Goal: Find specific page/section

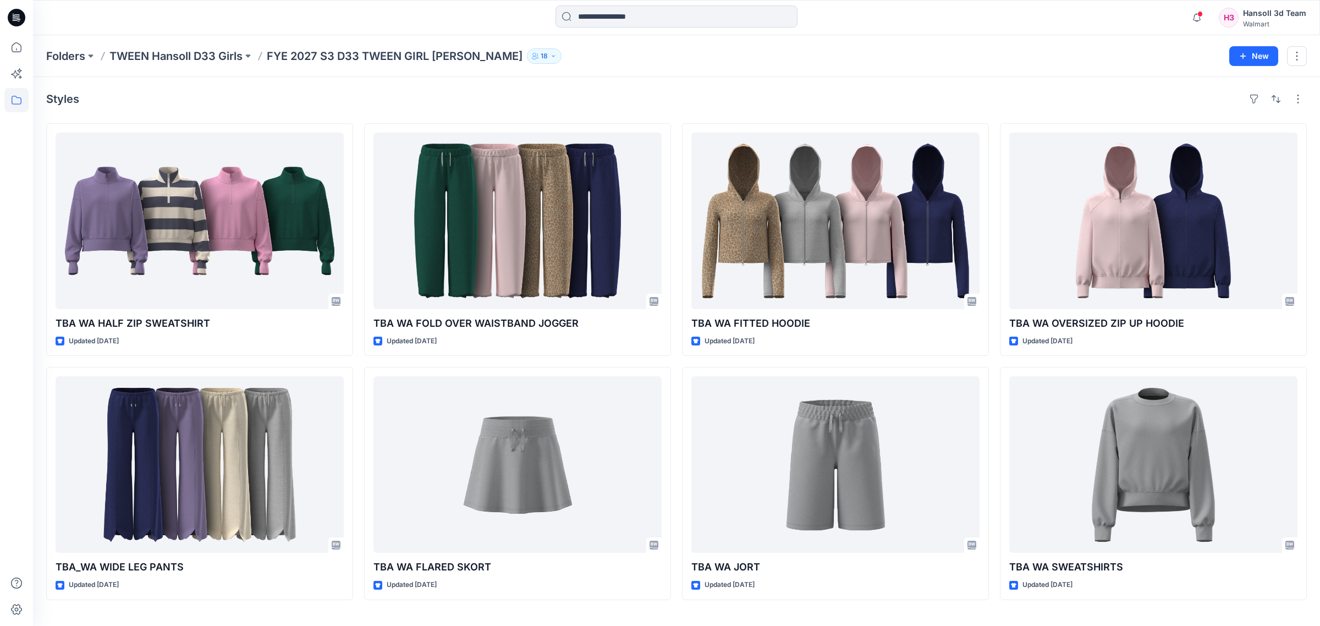
click at [485, 100] on div "Styles" at bounding box center [676, 99] width 1261 height 18
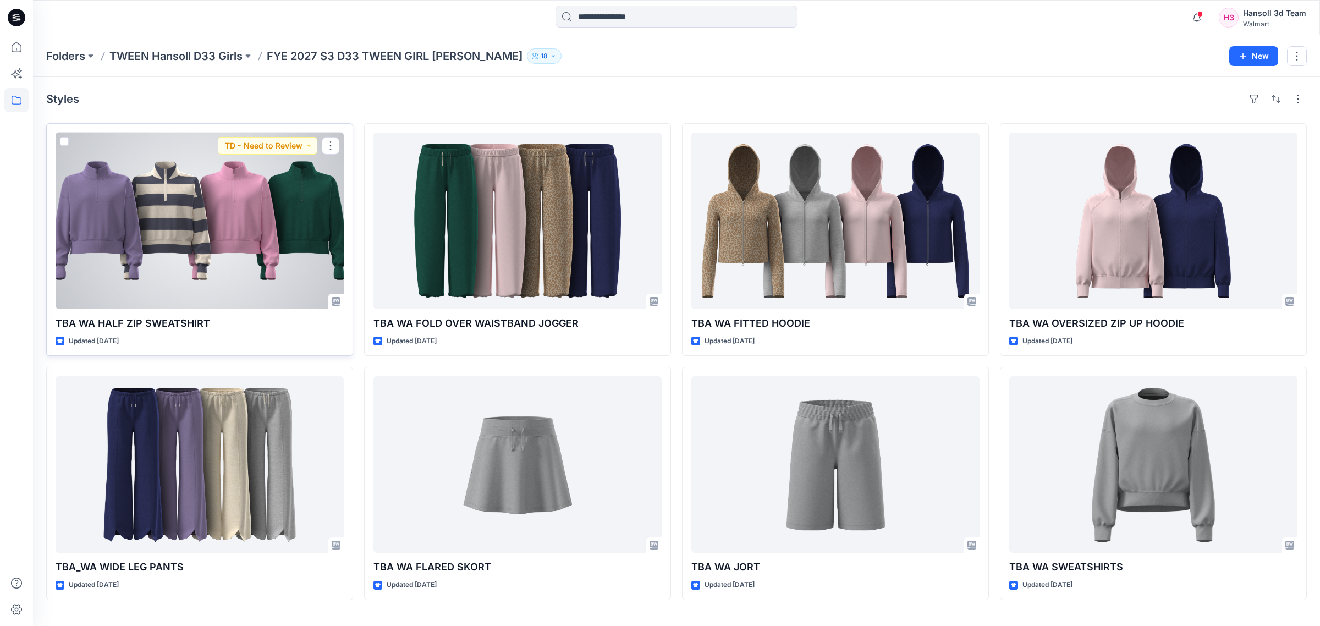
click at [230, 287] on div at bounding box center [200, 221] width 288 height 177
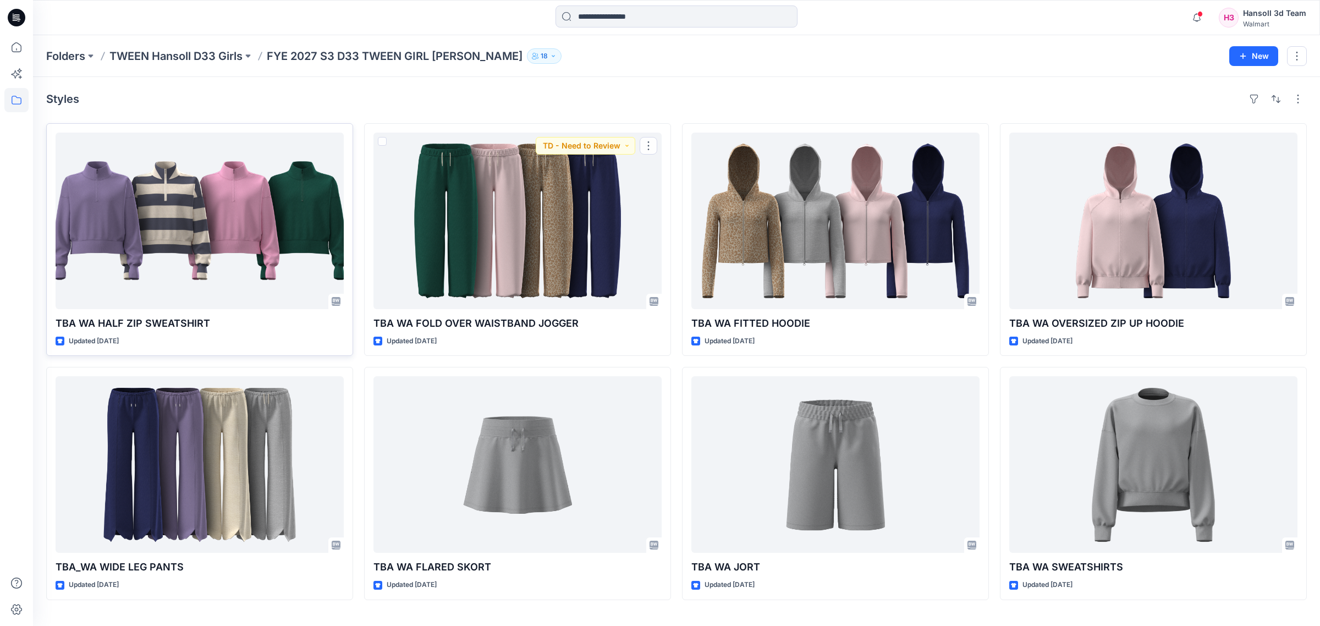
click at [332, 227] on div at bounding box center [200, 221] width 288 height 177
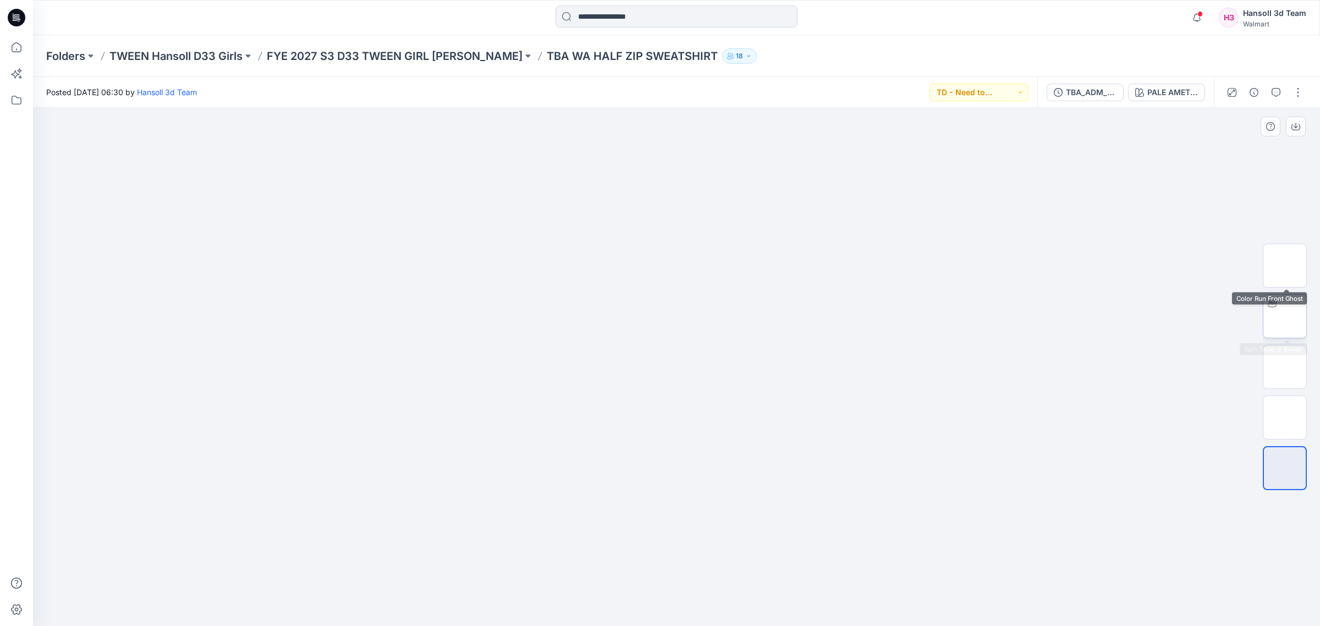
click at [1279, 308] on div at bounding box center [1273, 304] width 18 height 18
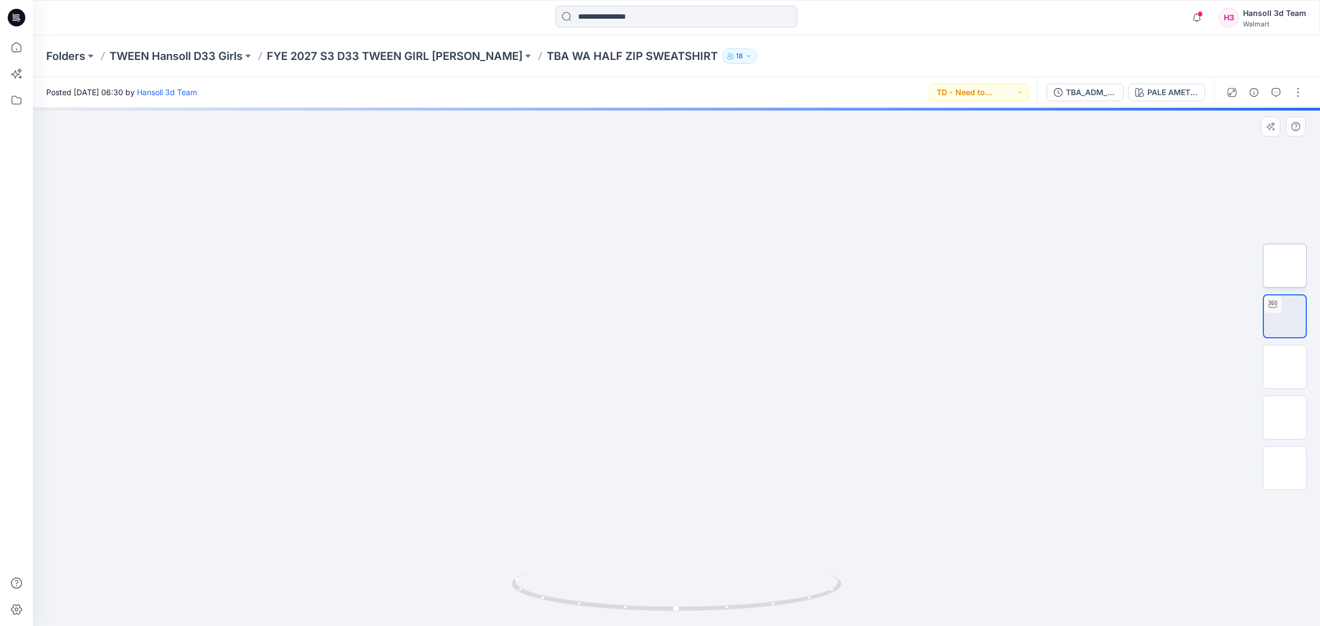
click at [1285, 266] on img at bounding box center [1285, 266] width 0 height 0
